Goal: Task Accomplishment & Management: Use online tool/utility

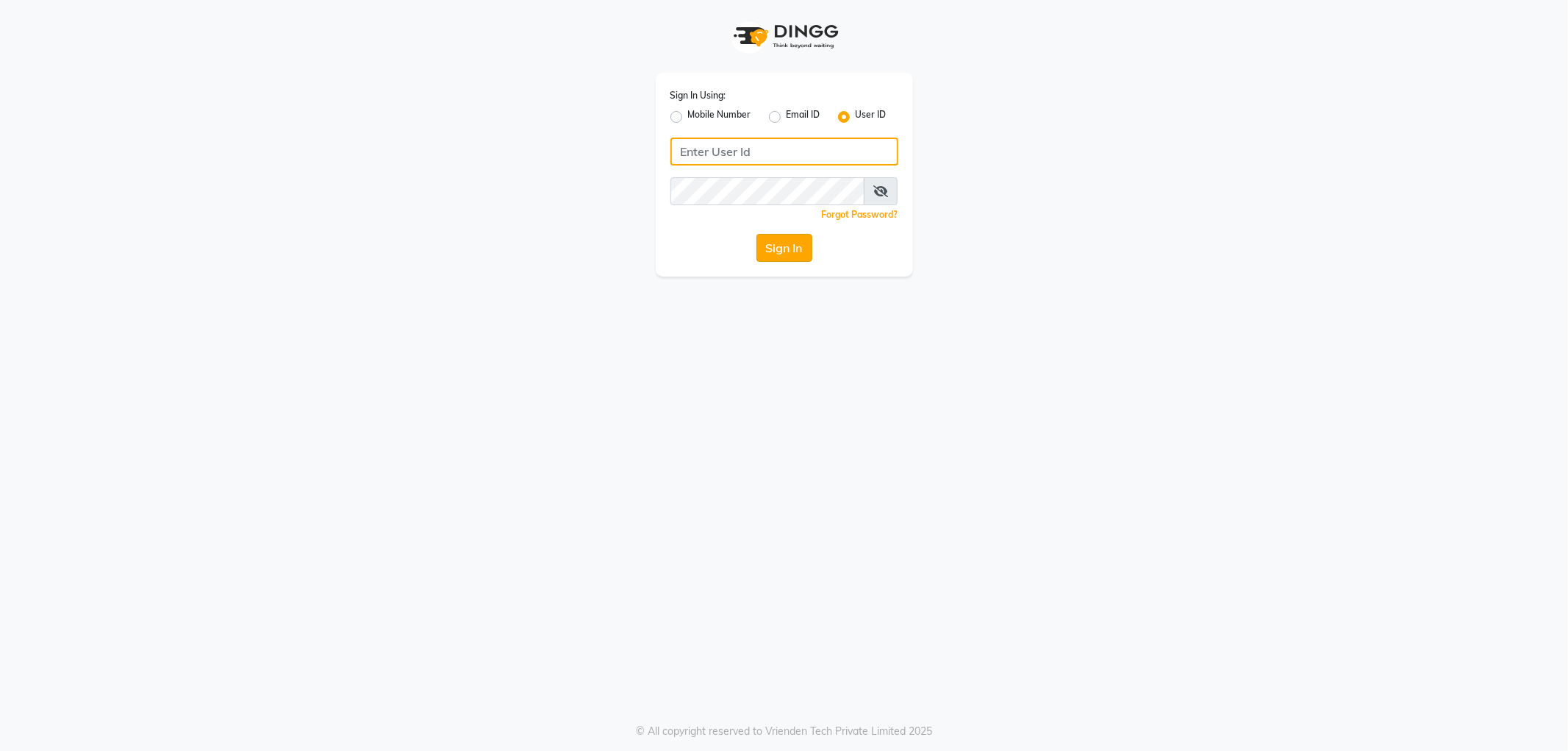
type input "e3785-01"
click at [777, 259] on button "Sign In" at bounding box center [785, 247] width 56 height 28
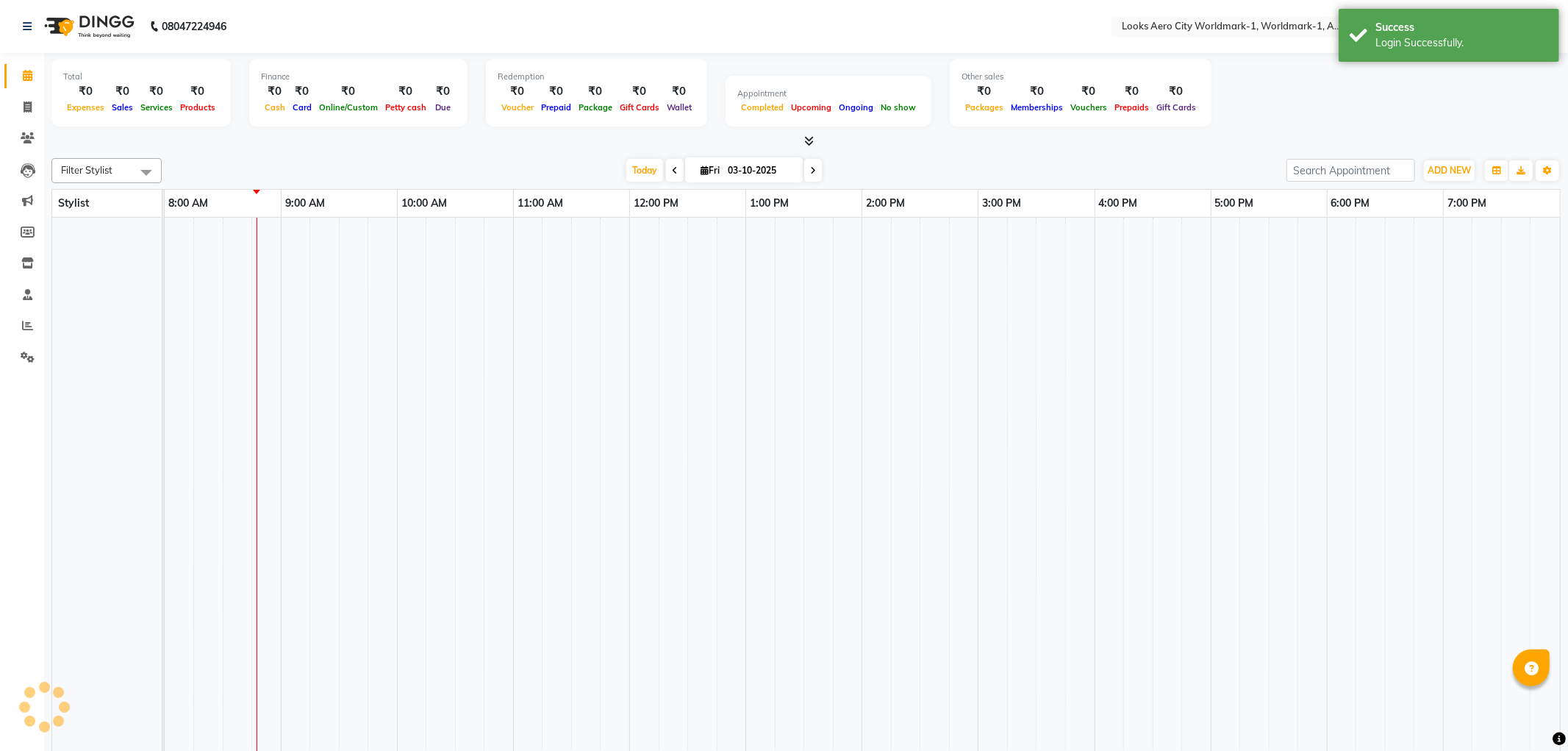
select select "en"
